Goal: Browse casually

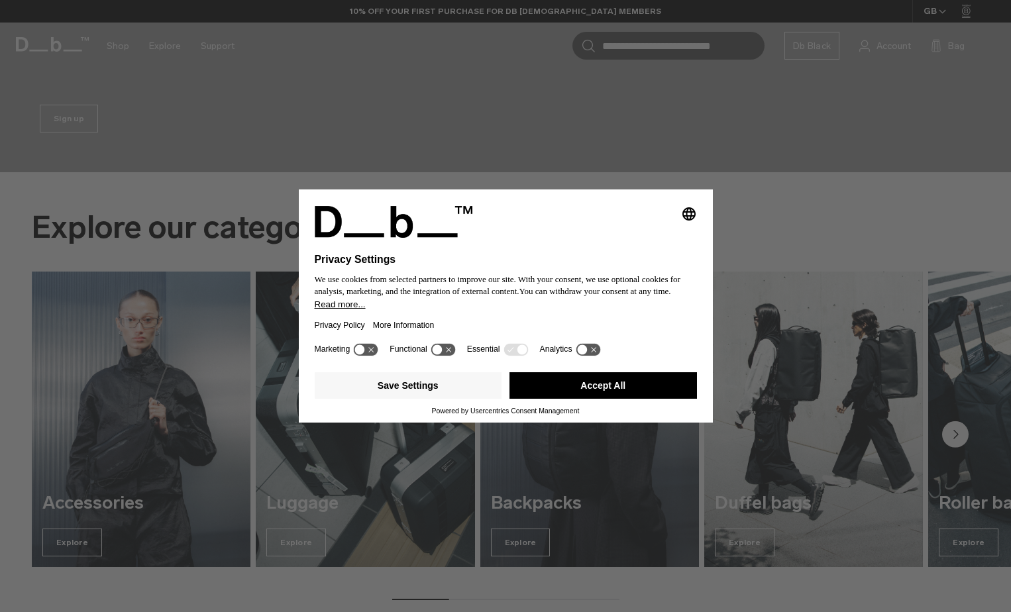
click at [624, 386] on button "Accept All" at bounding box center [604, 385] width 188 height 27
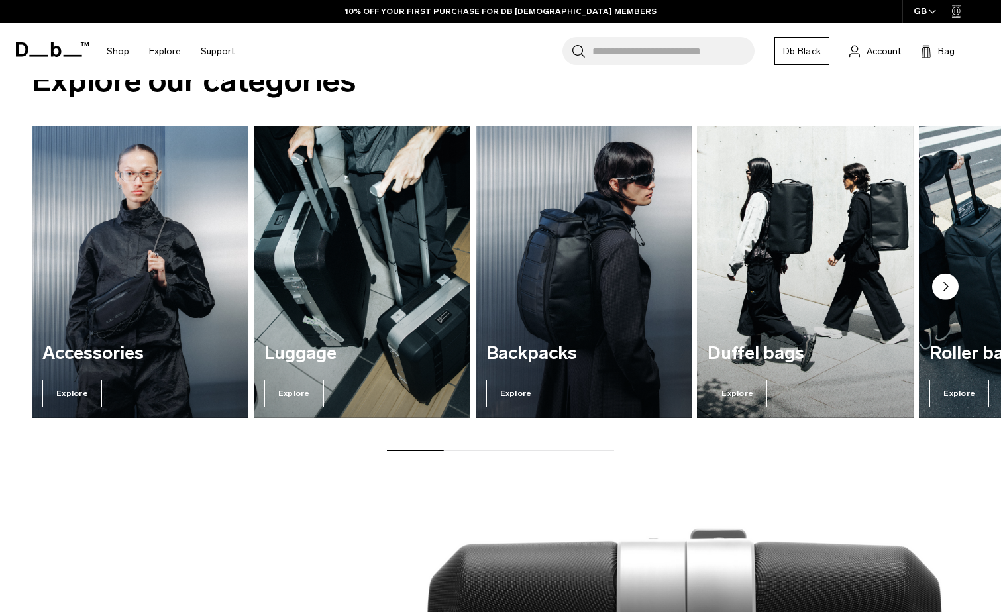
scroll to position [596, 0]
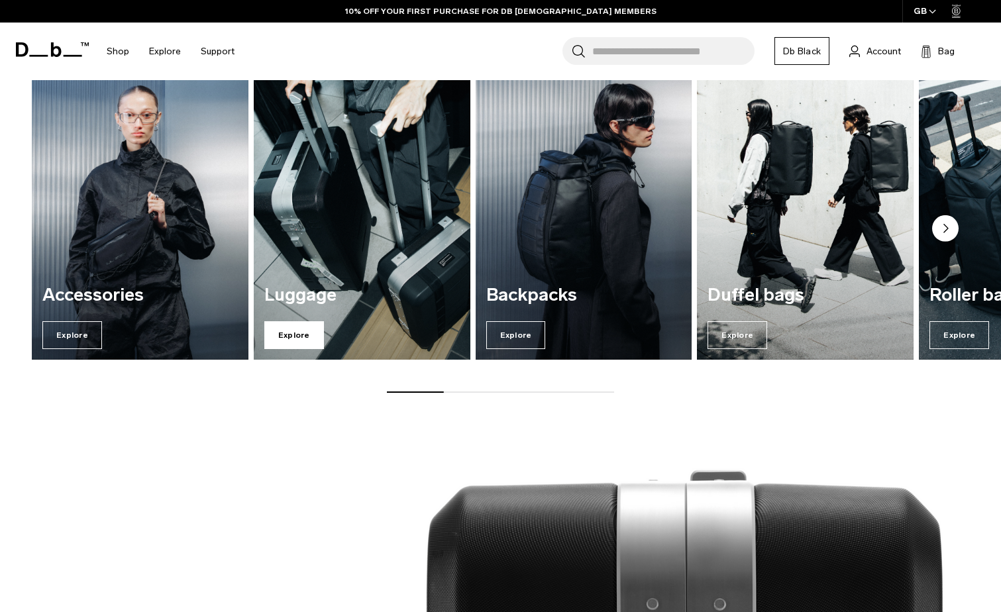
click at [294, 335] on span "Explore" at bounding box center [294, 335] width 60 height 28
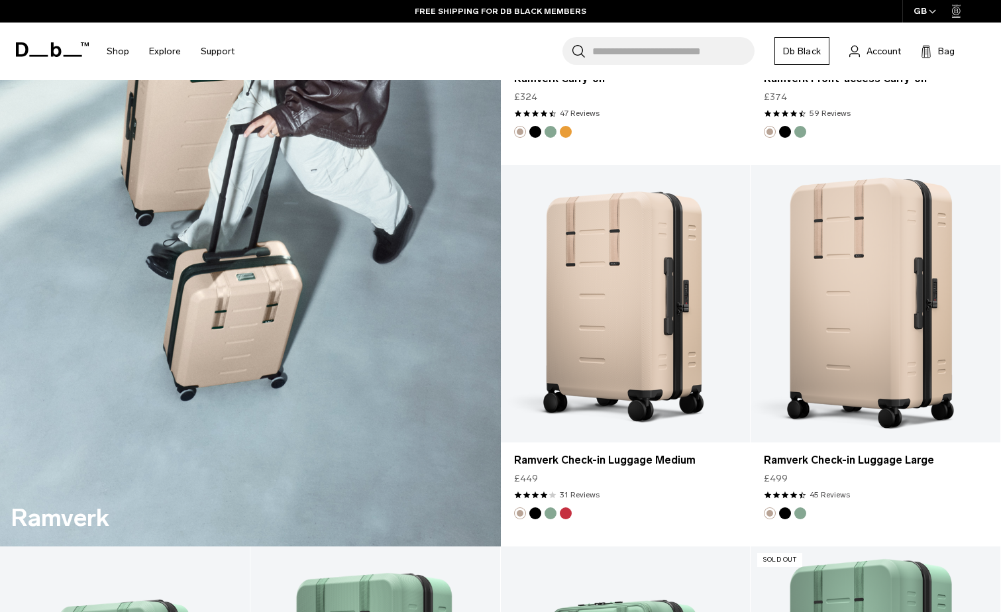
scroll to position [2452, 0]
